Goal: Transaction & Acquisition: Purchase product/service

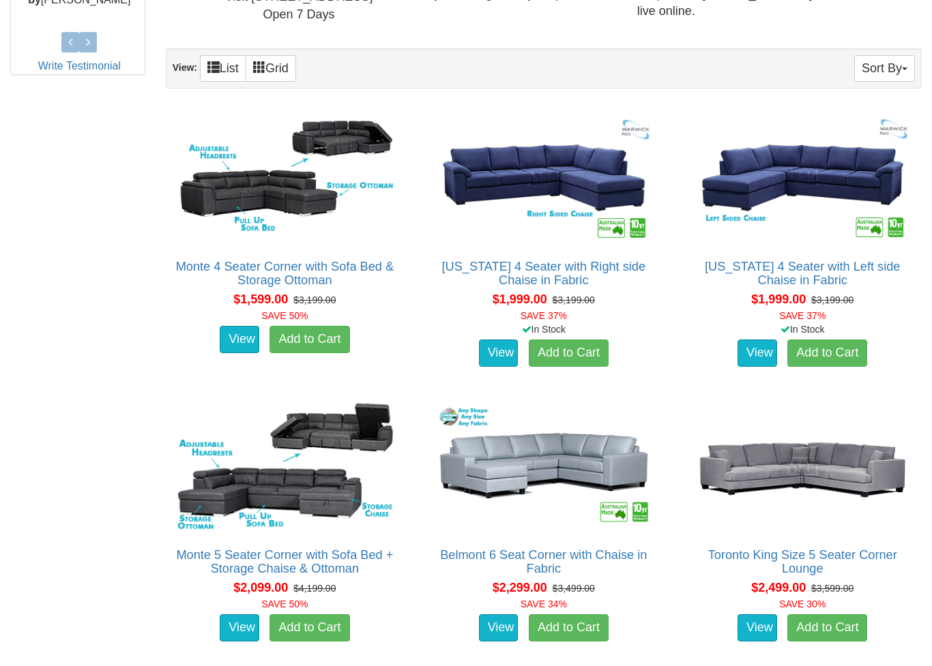
scroll to position [724, 0]
click at [760, 362] on link "View" at bounding box center [757, 353] width 40 height 27
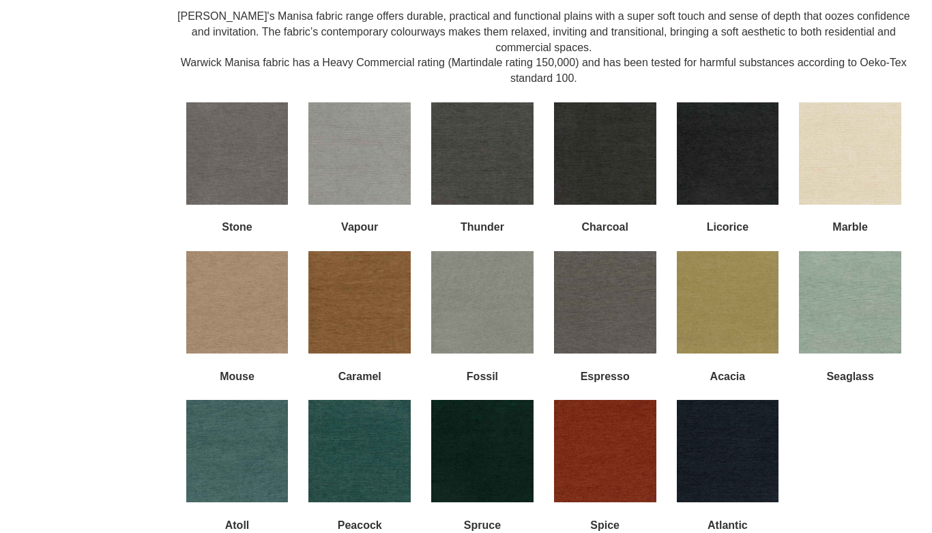
scroll to position [1188, 0]
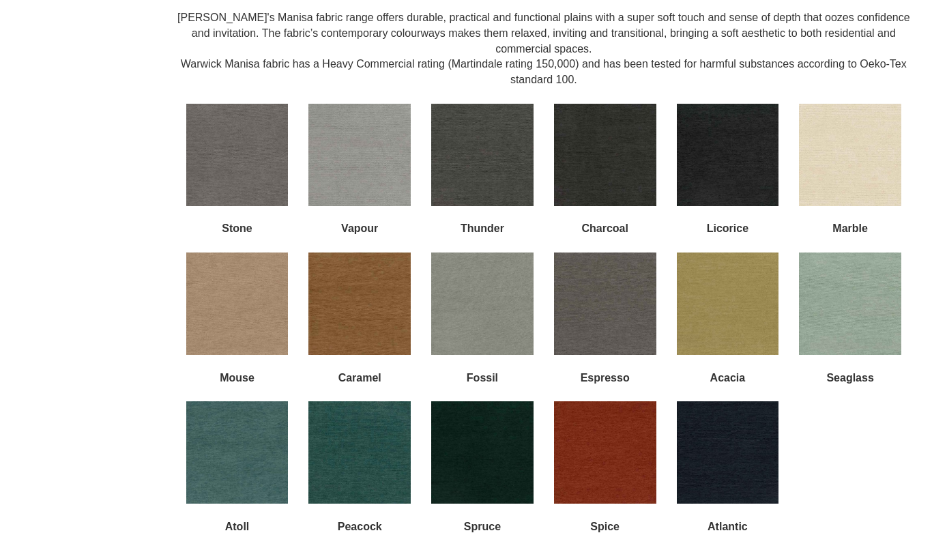
click at [347, 291] on img at bounding box center [359, 303] width 102 height 102
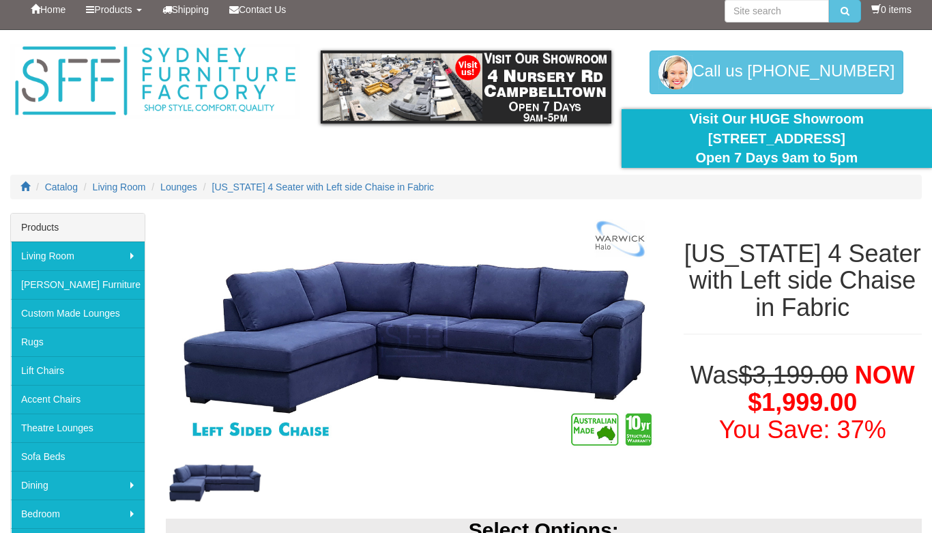
scroll to position [0, 0]
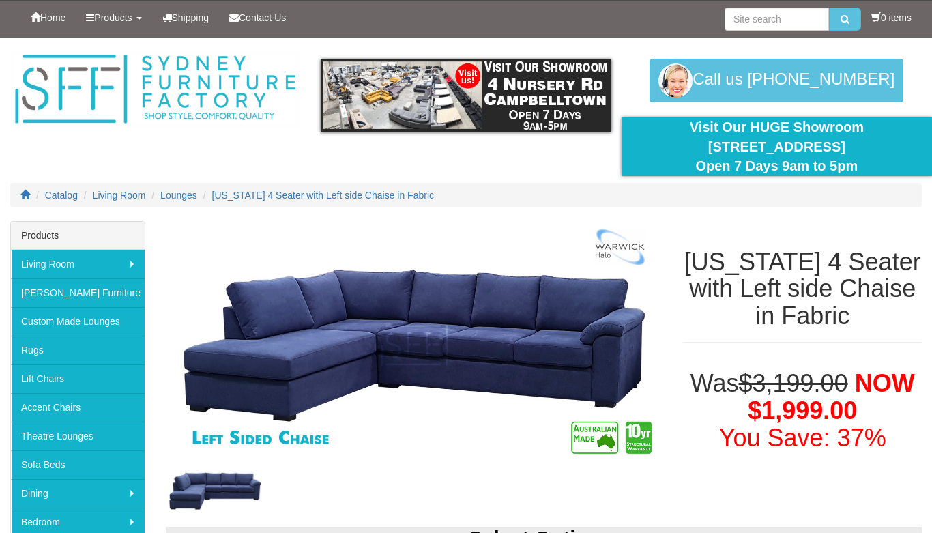
click at [123, 15] on span "Products" at bounding box center [113, 17] width 38 height 11
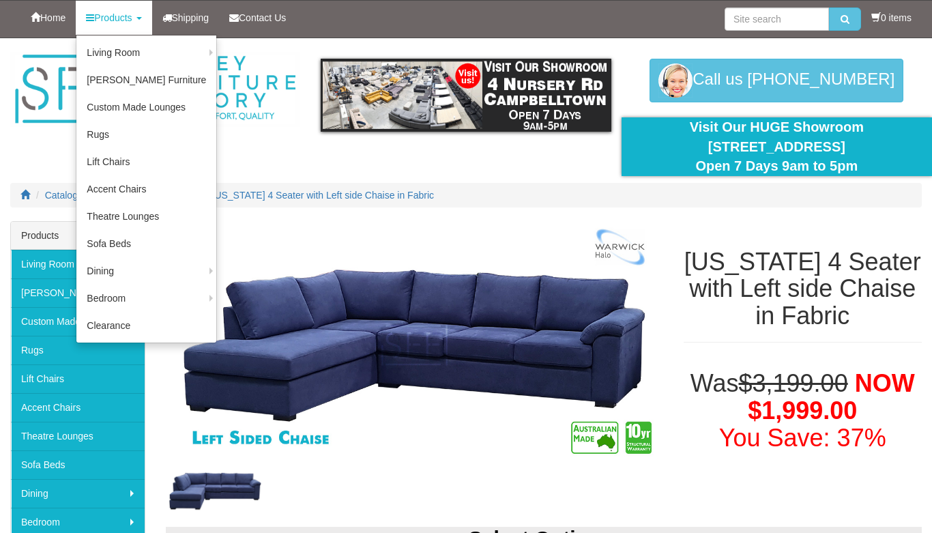
click at [103, 149] on link "Lift Chairs" at bounding box center [146, 161] width 140 height 27
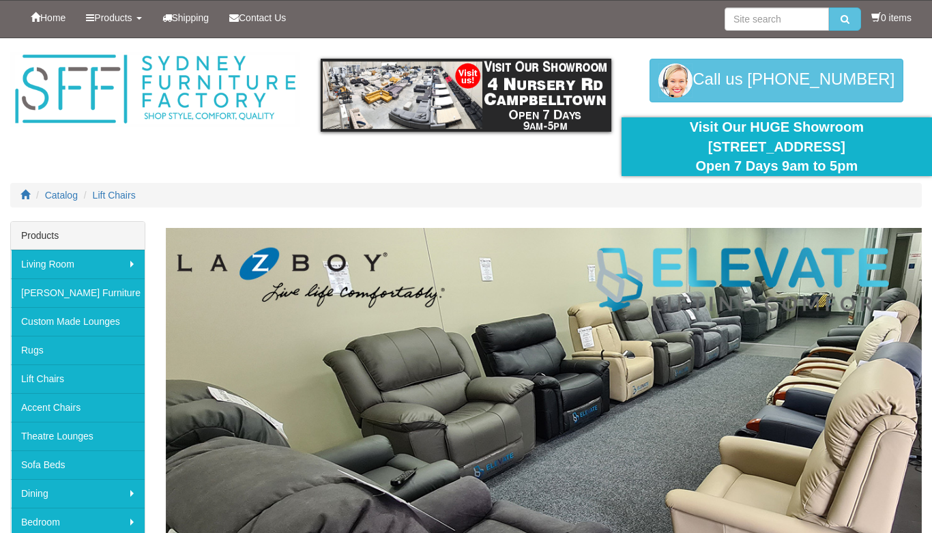
click at [131, 17] on span "Products" at bounding box center [113, 17] width 38 height 11
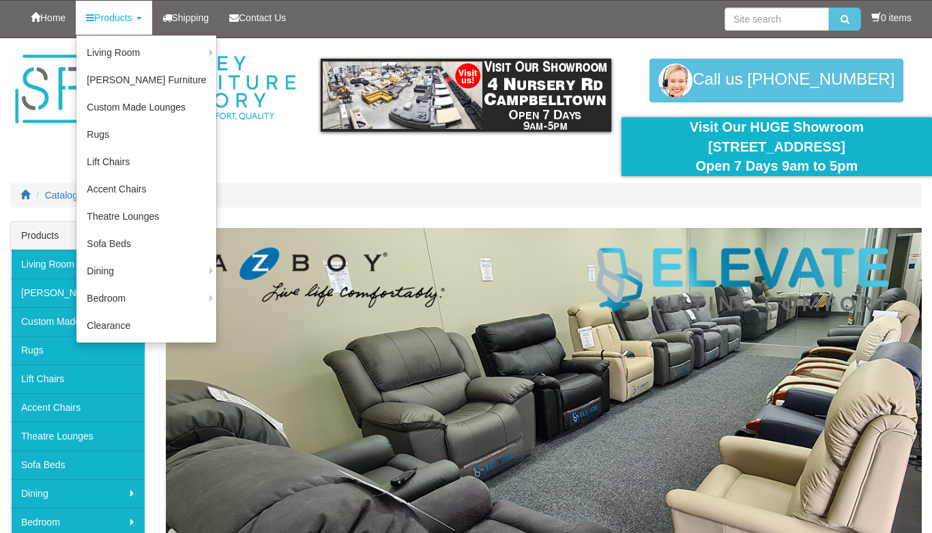
click at [111, 213] on link "Theatre Lounges" at bounding box center [146, 216] width 140 height 27
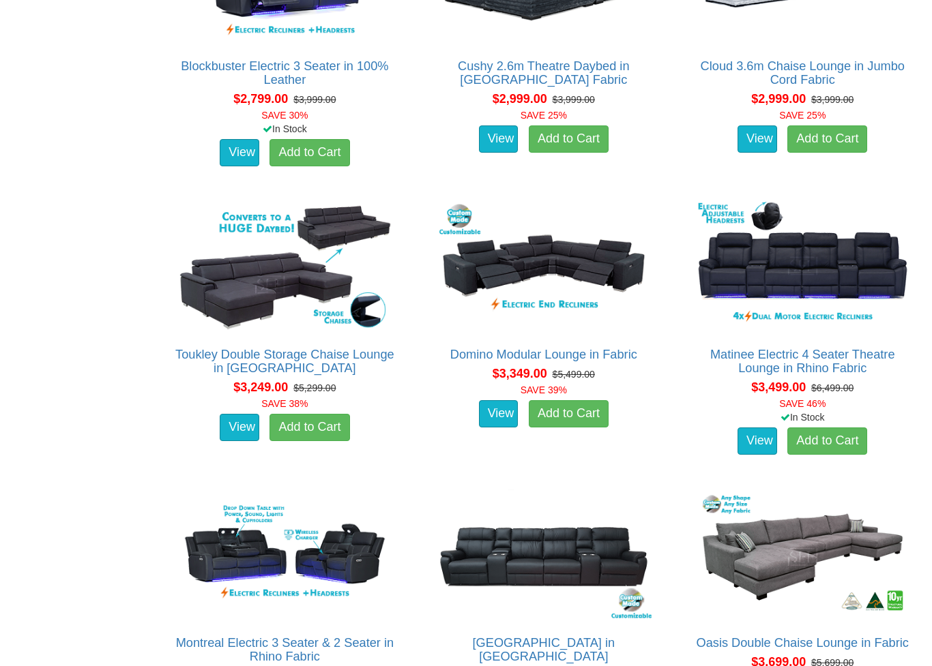
scroll to position [2172, 0]
click at [477, 268] on img at bounding box center [543, 266] width 223 height 136
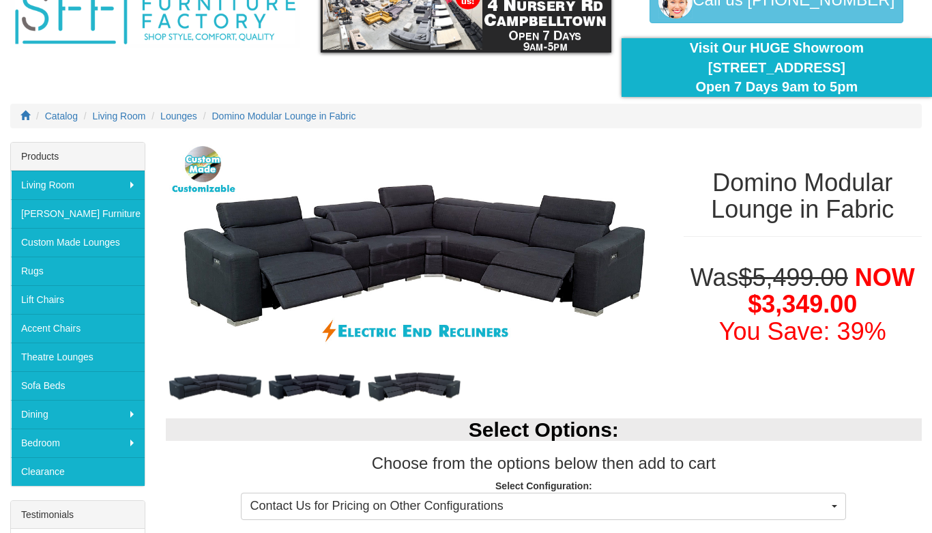
scroll to position [68, 0]
